Goal: Task Accomplishment & Management: Use online tool/utility

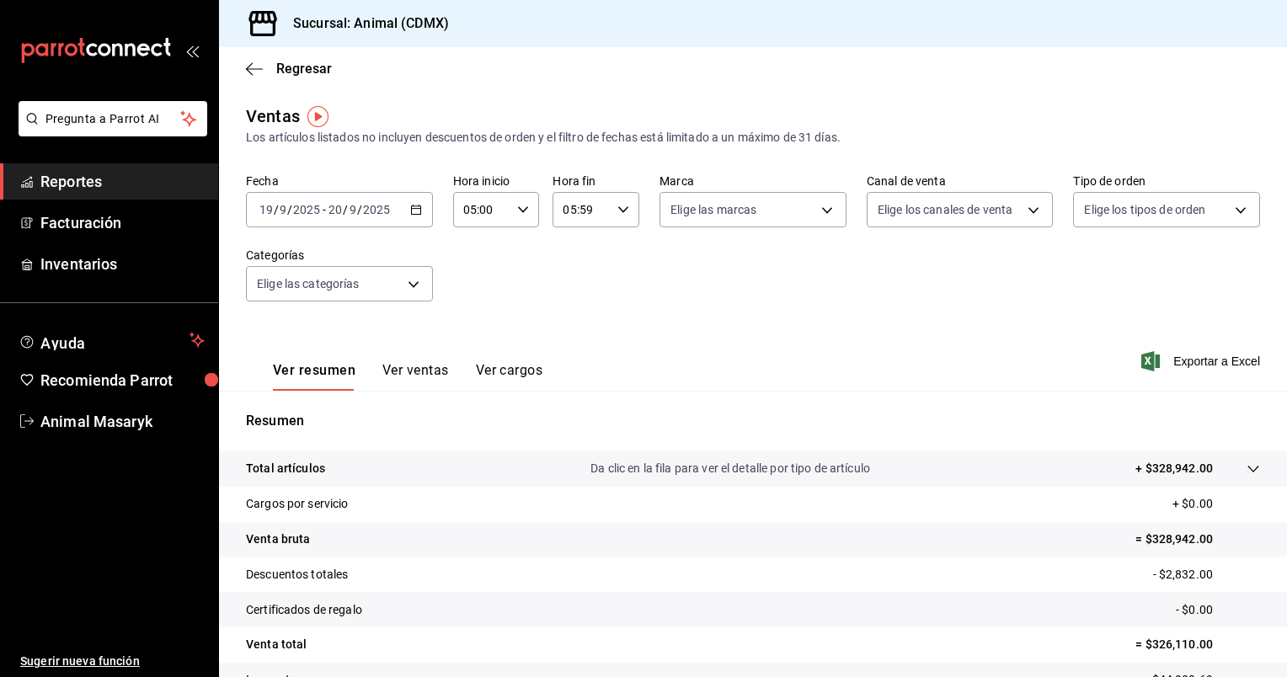
click at [415, 212] on icon "button" at bounding box center [416, 210] width 12 height 12
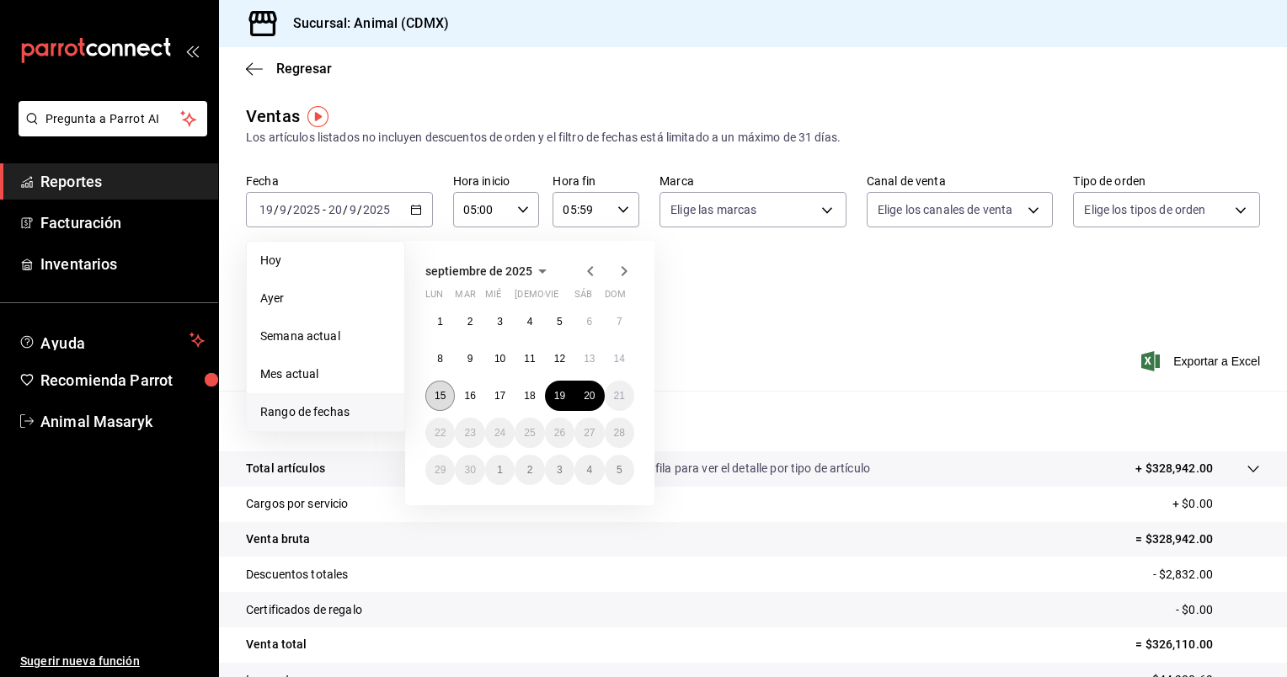
click at [444, 393] on abbr "15" at bounding box center [439, 396] width 11 height 12
click at [600, 397] on button "20" at bounding box center [588, 396] width 29 height 30
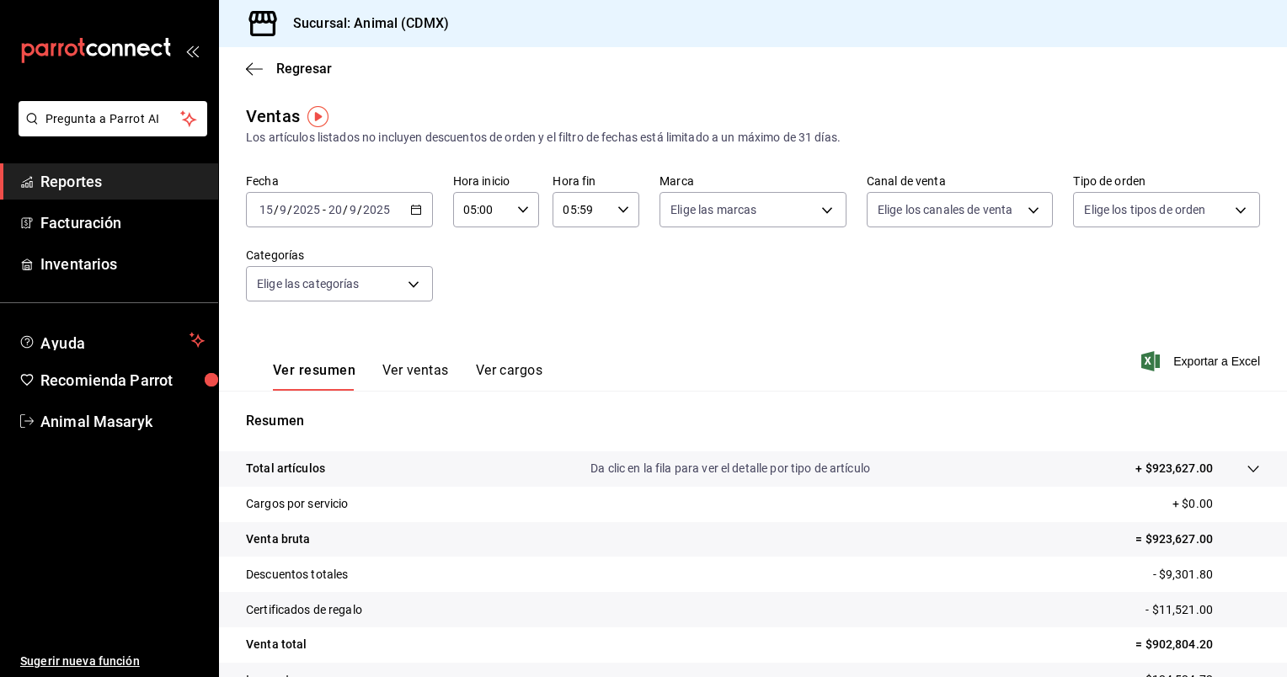
click at [620, 212] on icon "button" at bounding box center [623, 210] width 12 height 12
click at [619, 249] on span "00" at bounding box center [613, 252] width 16 height 13
type input "05:00"
click at [823, 211] on div at bounding box center [643, 338] width 1287 height 677
click at [823, 211] on body "Pregunta a Parrot AI Reportes Facturación Inventarios Ayuda Recomienda Parrot A…" at bounding box center [643, 338] width 1287 height 677
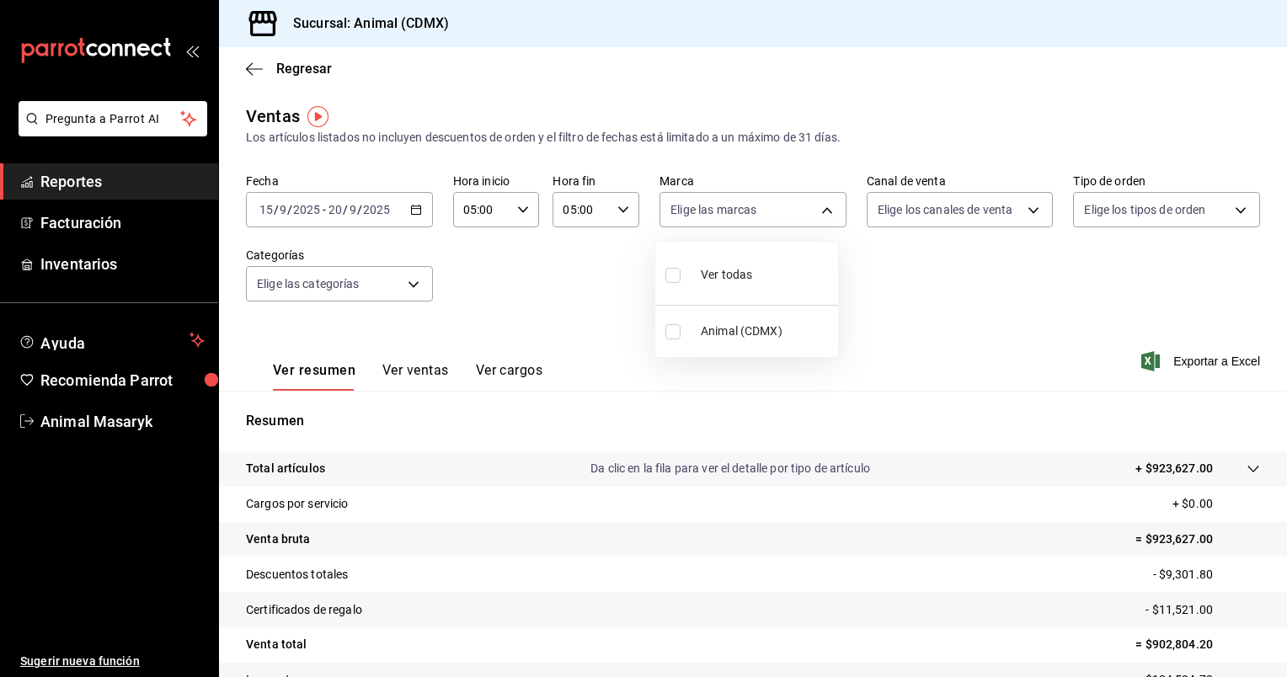
click at [767, 264] on li "Ver todas" at bounding box center [746, 273] width 183 height 50
type input "cb0f6aec-1481-4e37-861c-bab9b3a65b14"
checkbox input "true"
click at [1021, 213] on div at bounding box center [643, 338] width 1287 height 677
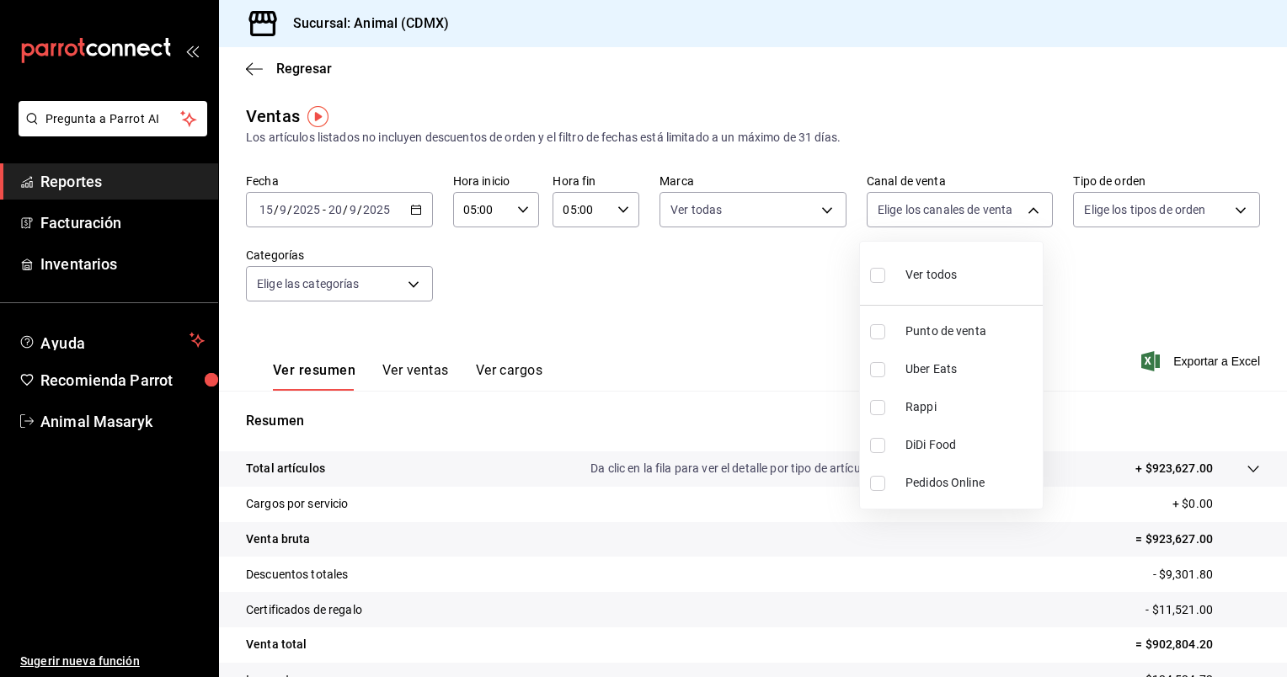
click at [1021, 213] on body "Pregunta a Parrot AI Reportes Facturación Inventarios Ayuda Recomienda Parrot A…" at bounding box center [643, 338] width 1287 height 677
click at [973, 255] on li "Ver todos" at bounding box center [951, 273] width 183 height 50
type input "PARROT,UBER_EATS,RAPPI,DIDI_FOOD,ONLINE"
checkbox input "true"
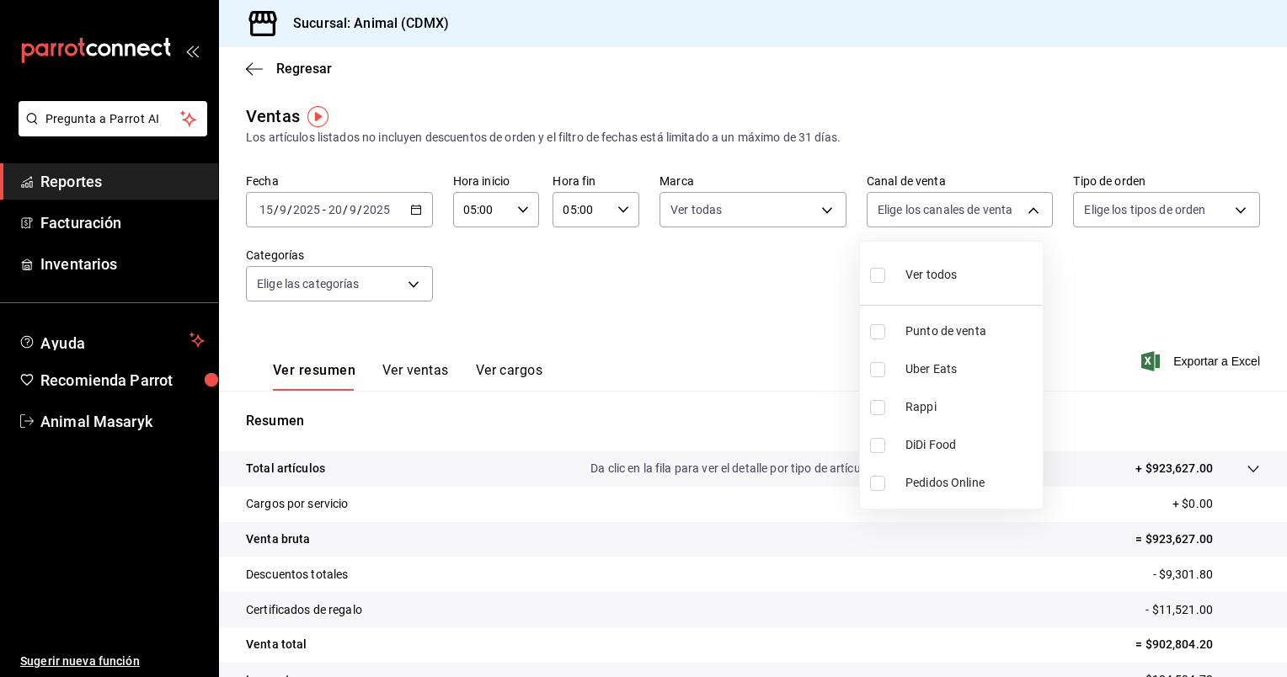
checkbox input "true"
click at [1229, 210] on div at bounding box center [643, 338] width 1287 height 677
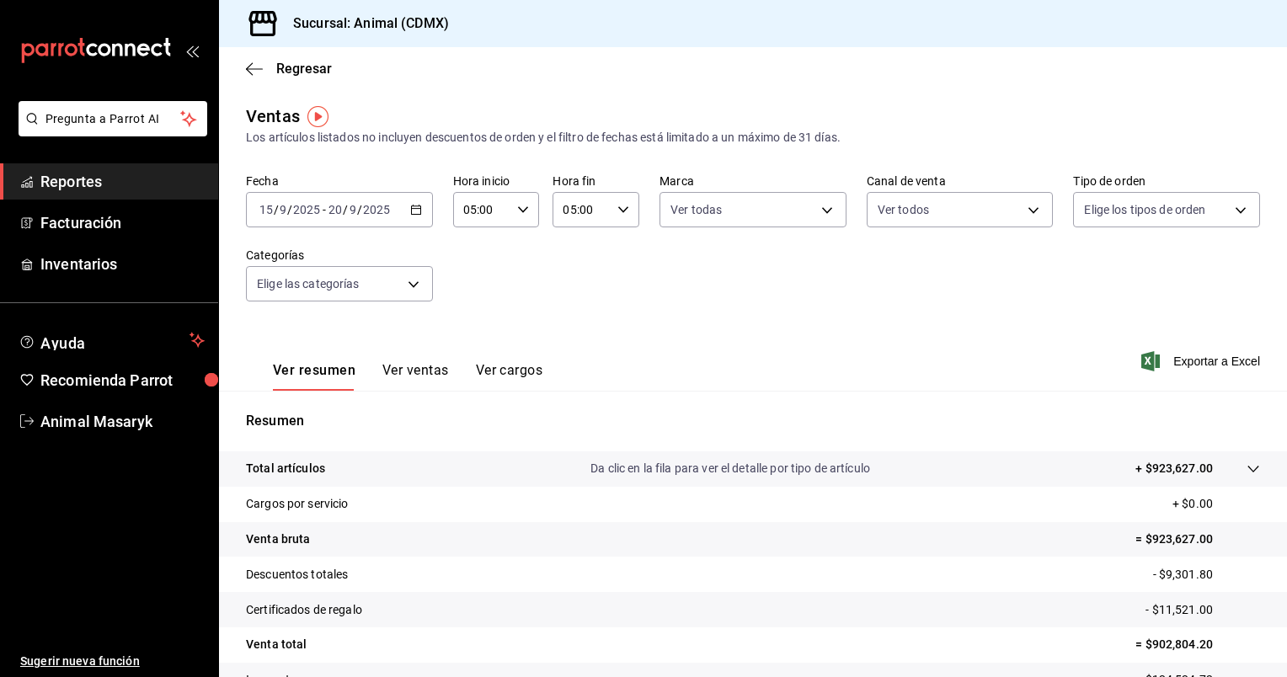
click at [1229, 210] on body "Pregunta a Parrot AI Reportes Facturación Inventarios Ayuda Recomienda Parrot A…" at bounding box center [643, 338] width 1287 height 677
click at [1144, 280] on span "Ver todos" at bounding box center [1134, 275] width 51 height 18
type input "ad44a823-99d3-4372-a913-4cf57f2a9ac0,b8ee5ff1-85c8-4a81-aa51-555e6c8ba0c6,EXTER…"
checkbox input "true"
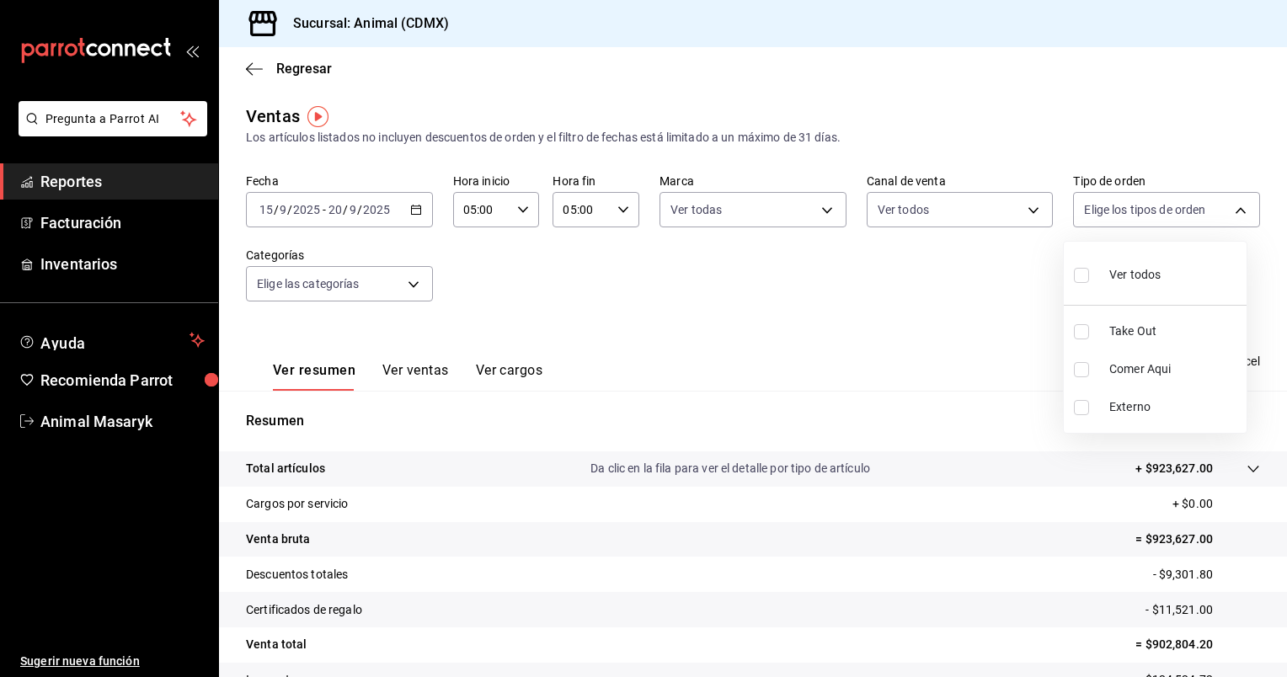
checkbox input "true"
click at [411, 285] on div at bounding box center [643, 338] width 1287 height 677
click at [411, 285] on body "Pregunta a Parrot AI Reportes Facturación Inventarios Ayuda Recomienda Parrot A…" at bounding box center [643, 338] width 1287 height 677
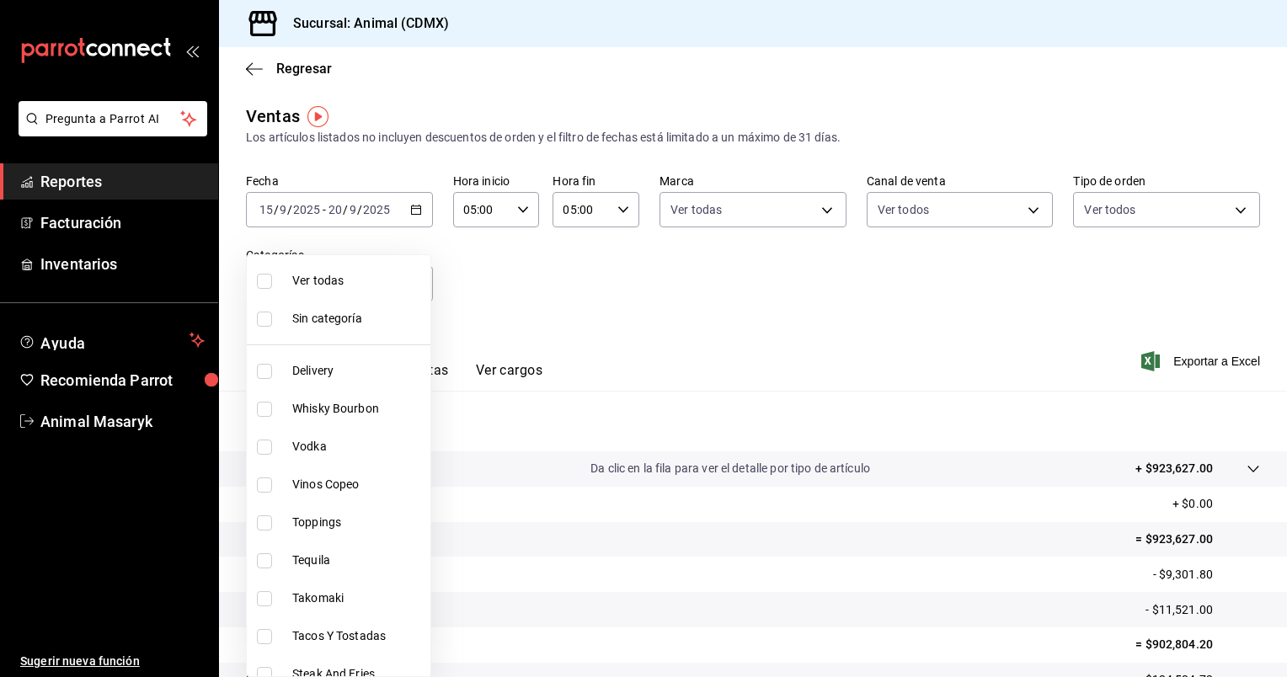
click at [367, 289] on span "Ver todas" at bounding box center [357, 281] width 131 height 18
type input "281688af-6220-48ae-86b9-ca5e6f63eb3e,2ffeebaa-176c-4024-95f8-553ffecca8da,37769…"
checkbox input "true"
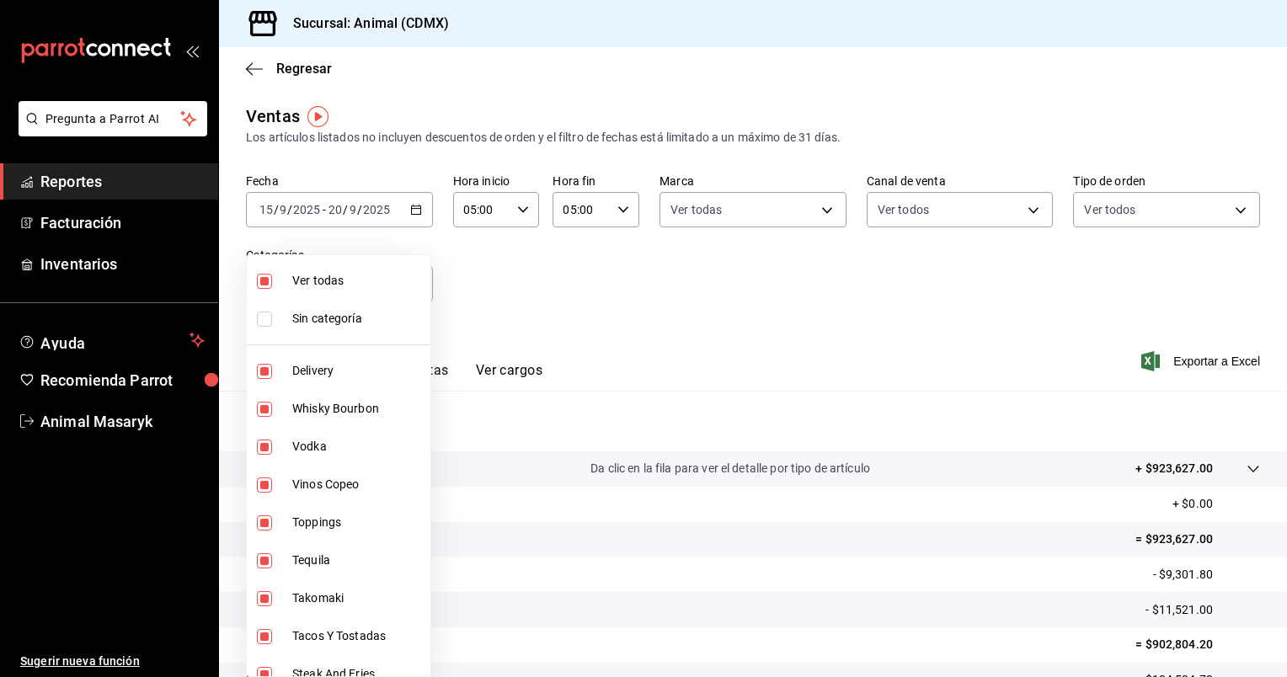
checkbox input "true"
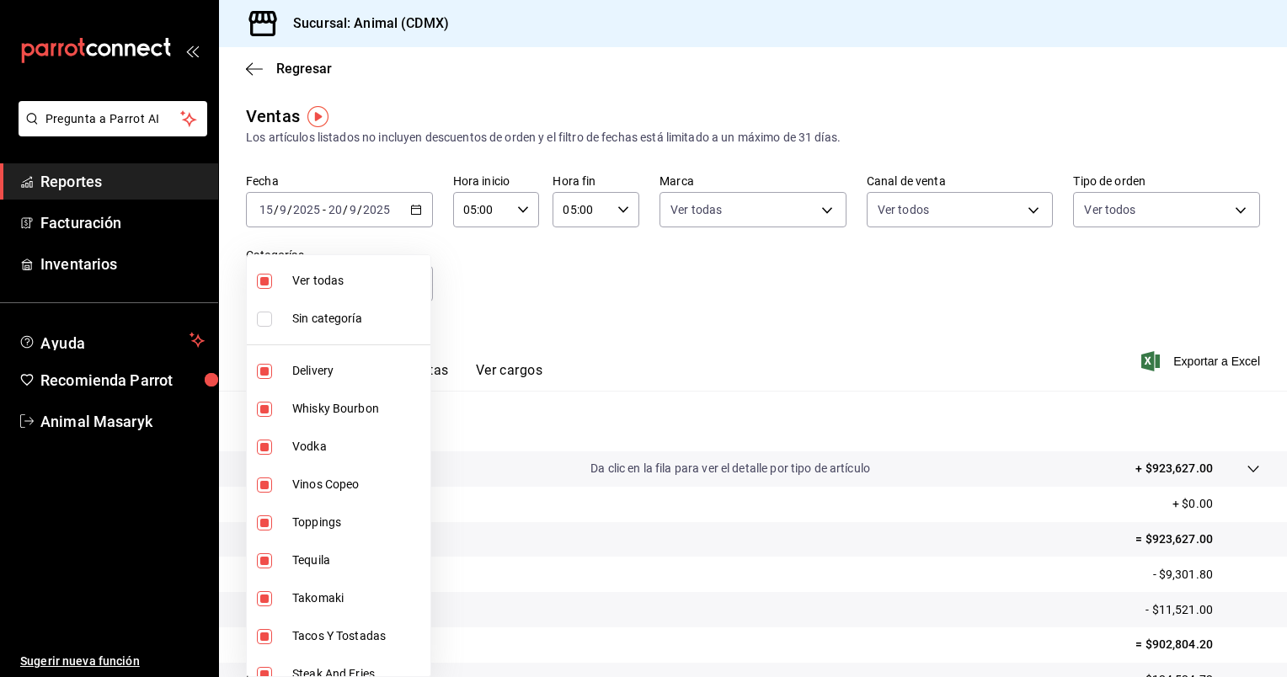
checkbox input "true"
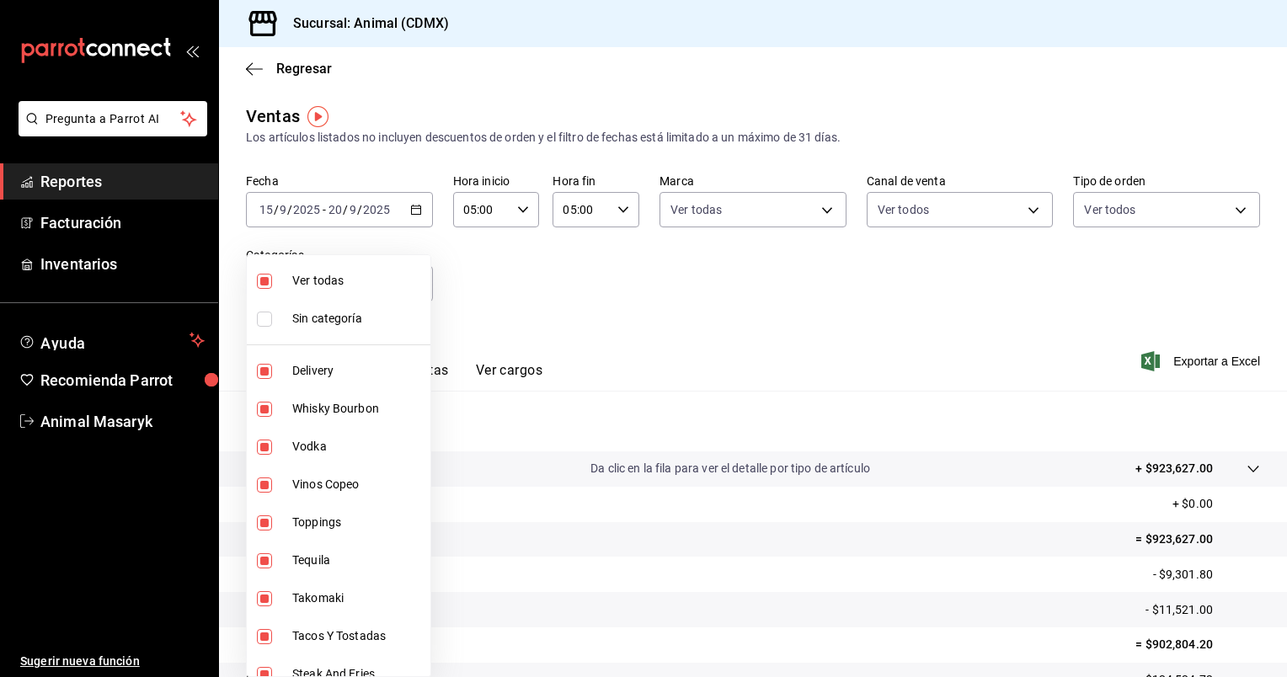
checkbox input "true"
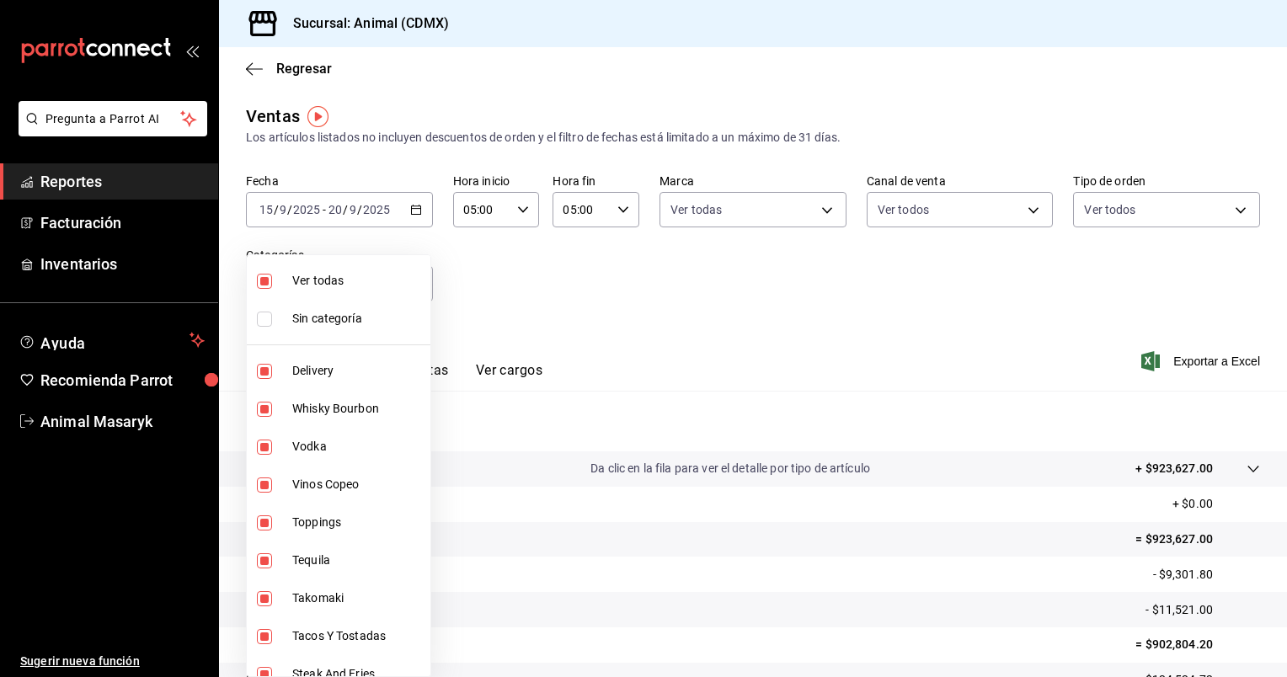
checkbox input "true"
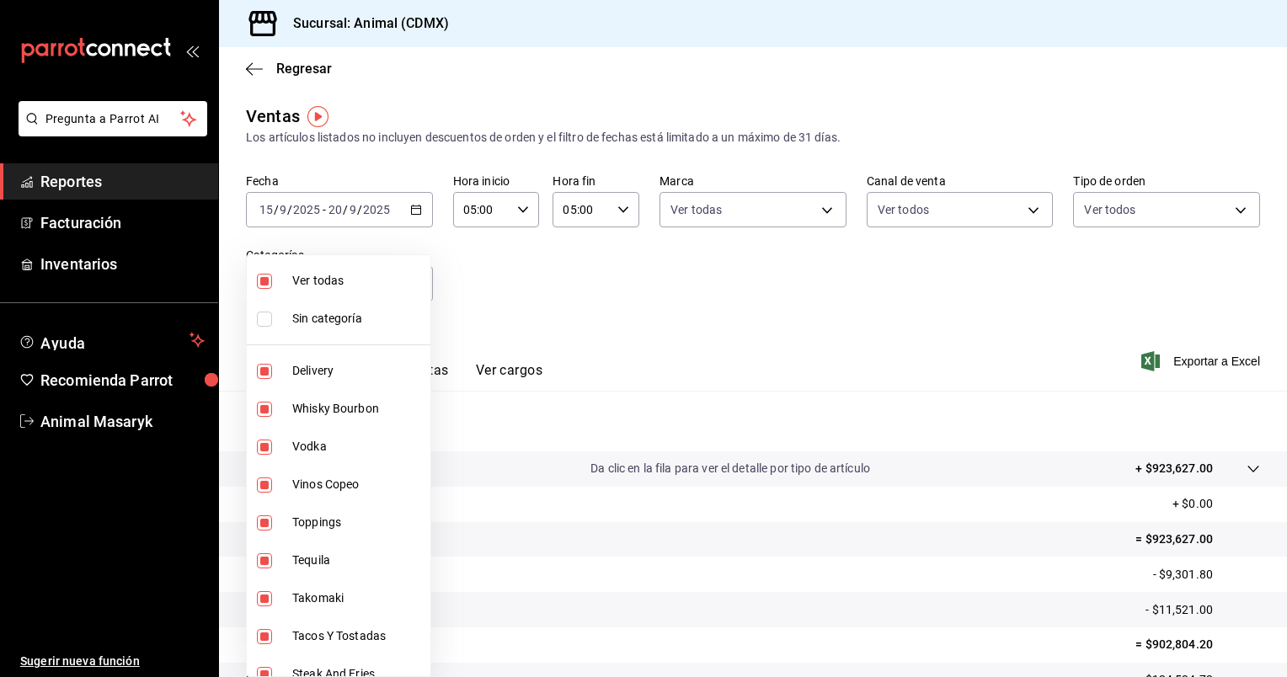
checkbox input "true"
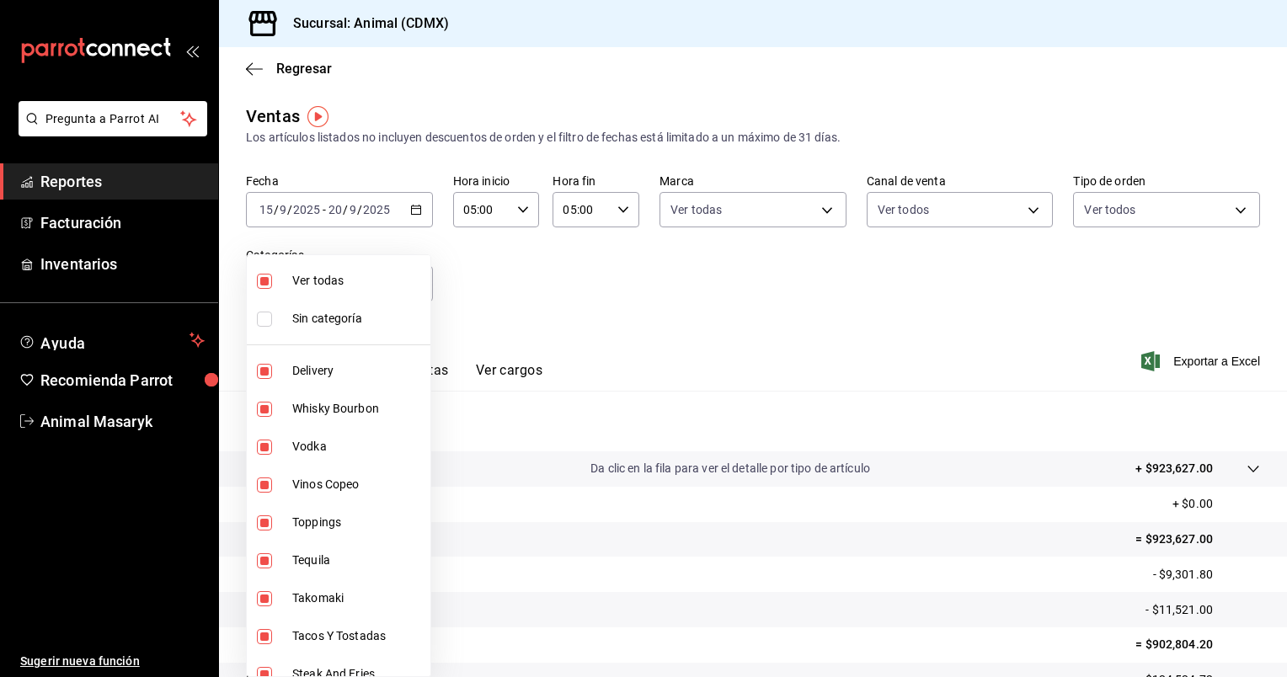
checkbox input "true"
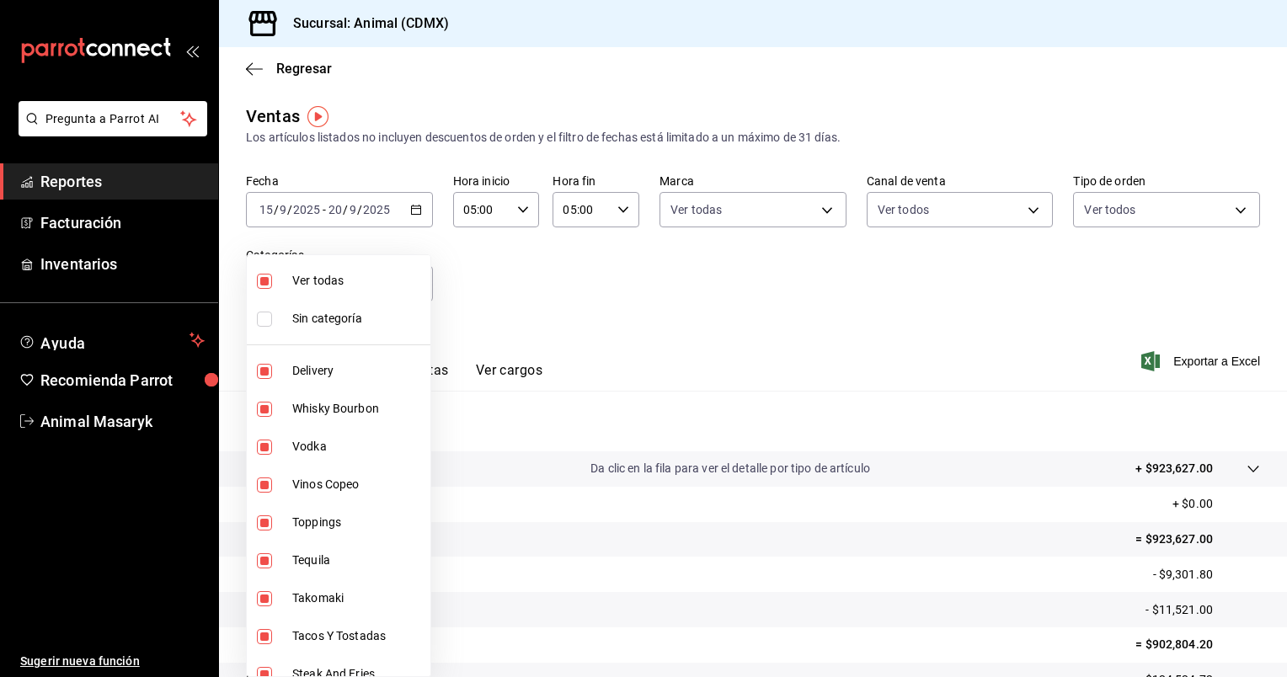
checkbox input "true"
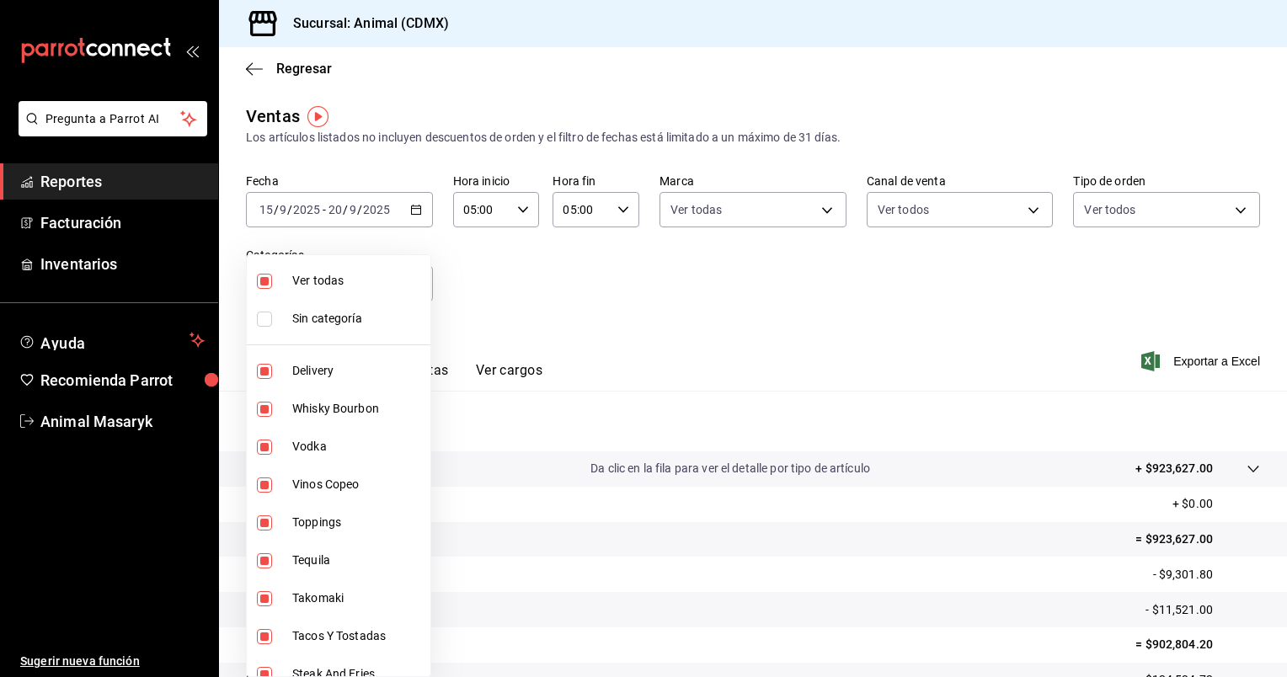
checkbox input "true"
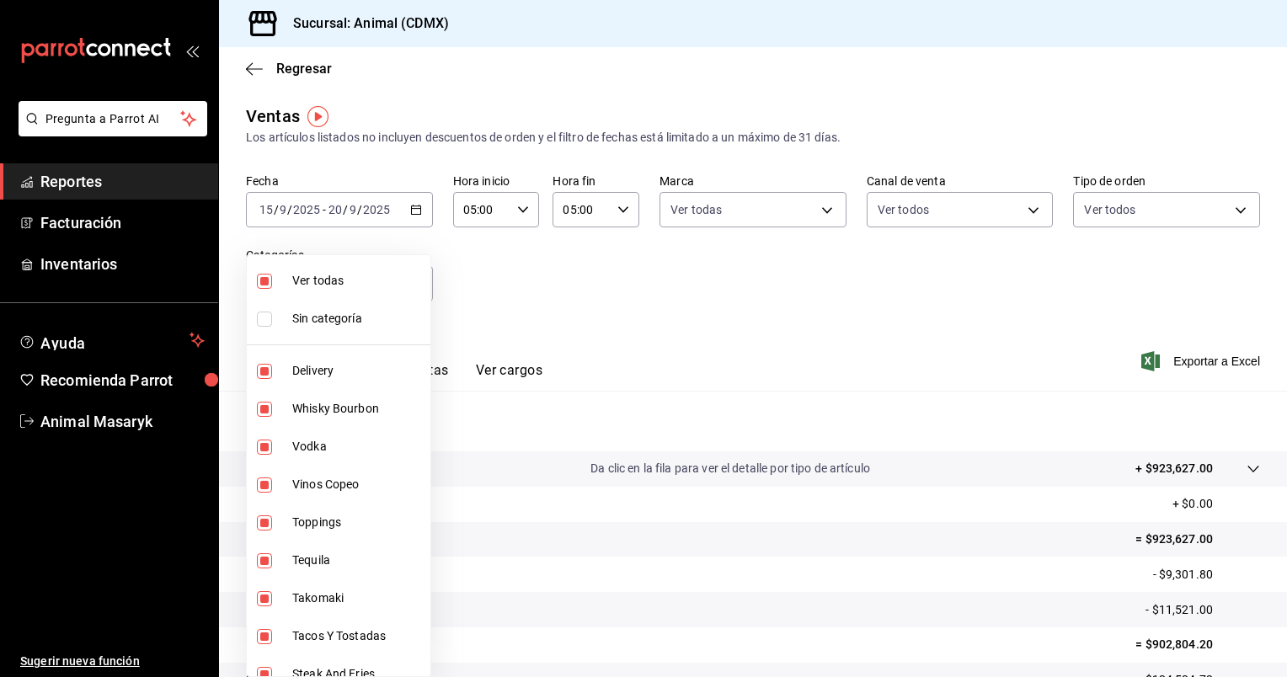
checkbox input "true"
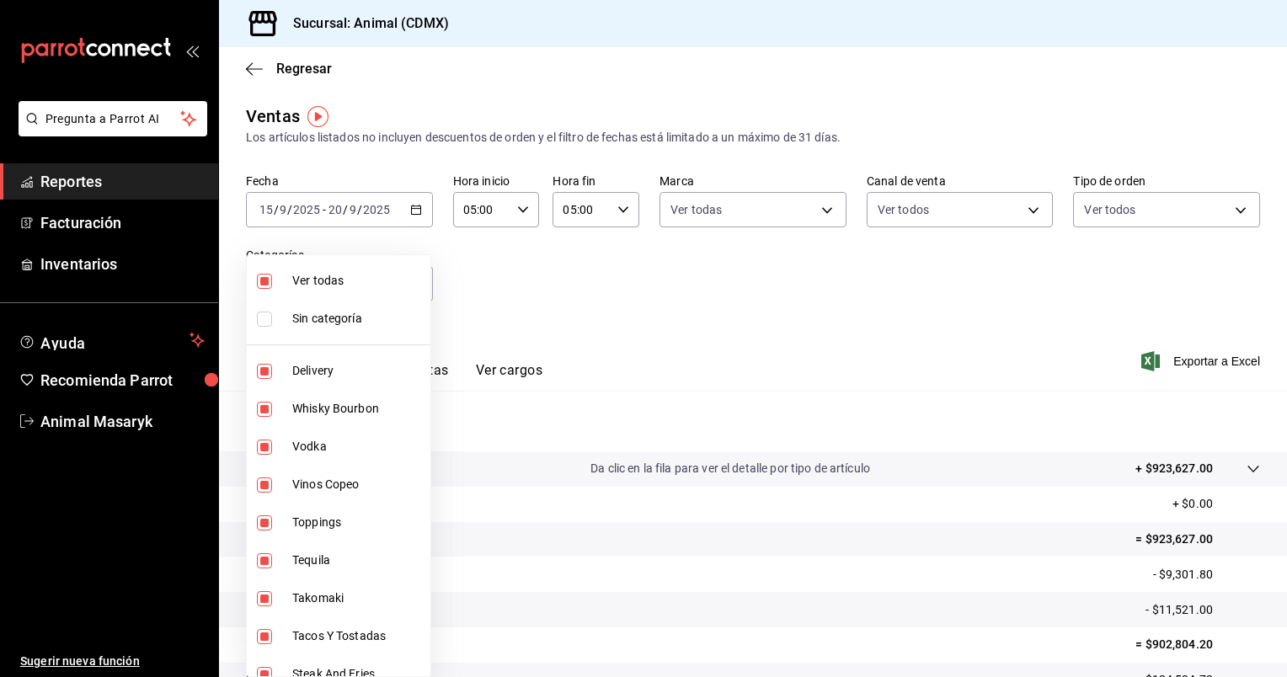
checkbox input "true"
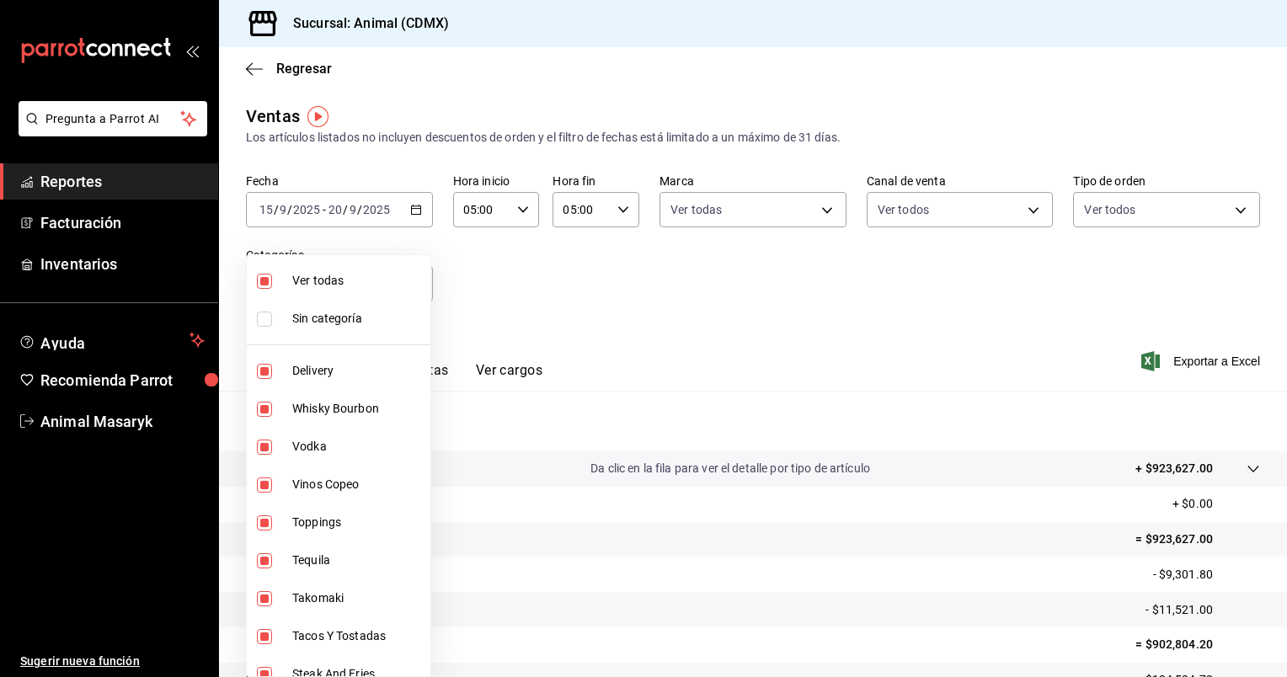
checkbox input "true"
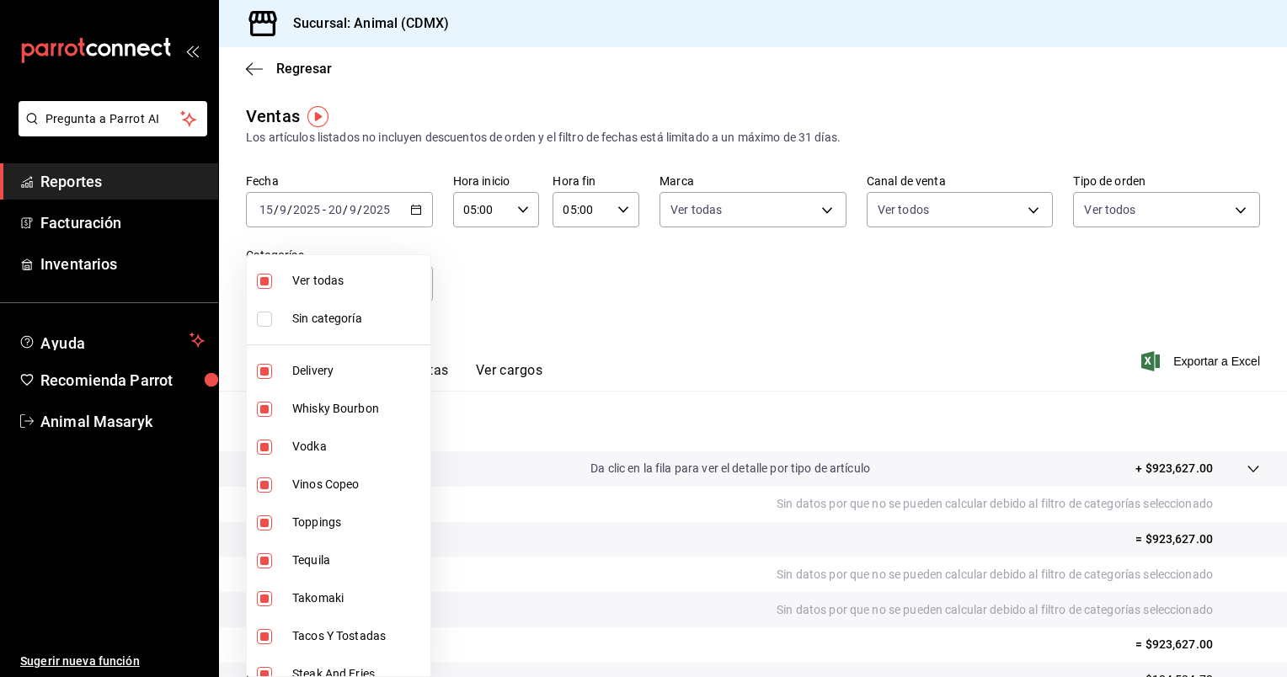
click at [733, 301] on div at bounding box center [643, 338] width 1287 height 677
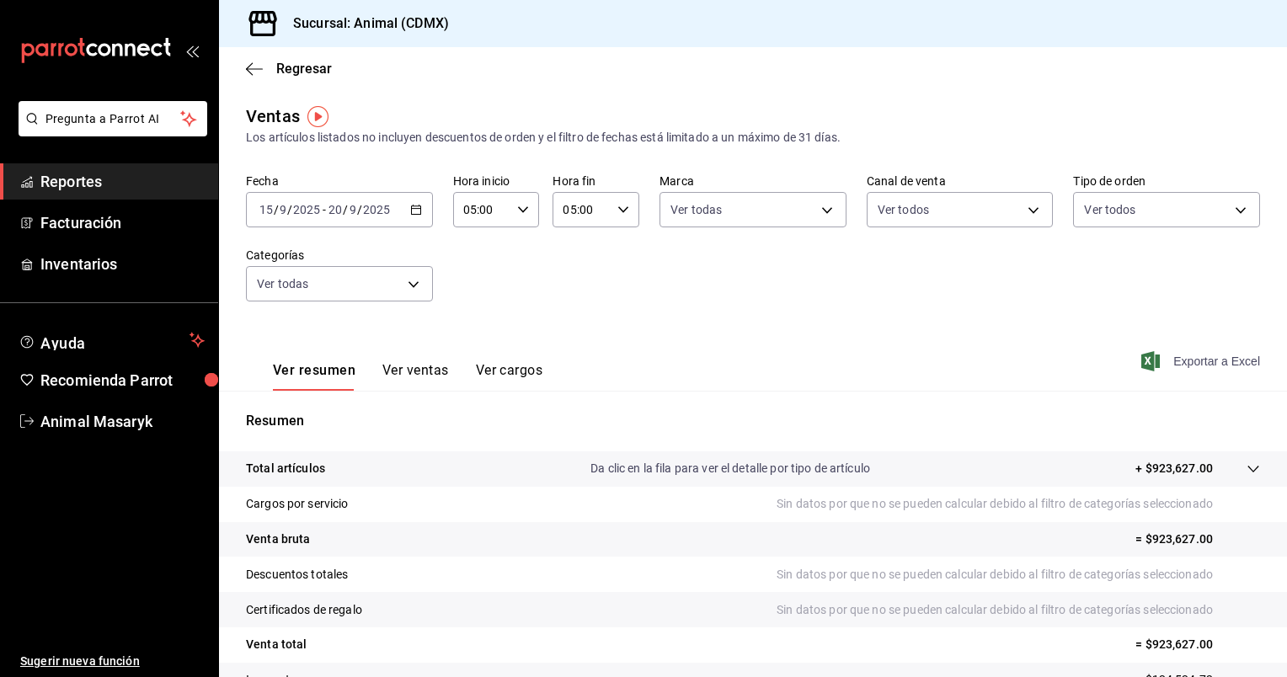
click at [1197, 360] on span "Exportar a Excel" at bounding box center [1201, 361] width 115 height 20
click at [821, 155] on div "Ventas Los artículos listados no incluyen descuentos de orden y el filtro de fe…" at bounding box center [753, 442] width 1068 height 676
